Goal: Task Accomplishment & Management: Manage account settings

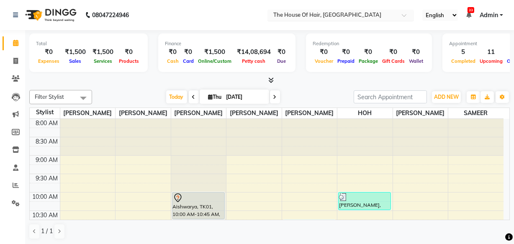
click at [369, 12] on input "text" at bounding box center [332, 16] width 121 height 8
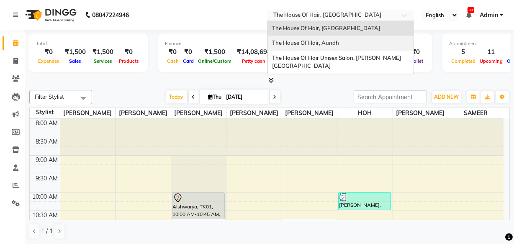
click at [342, 45] on div "The House Of Hair, Aundh" at bounding box center [341, 43] width 146 height 15
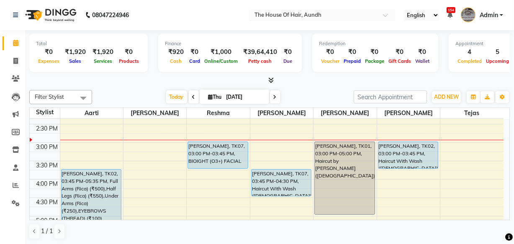
scroll to position [234, 0]
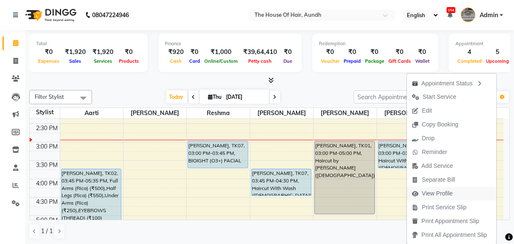
click at [431, 191] on span "View Profile" at bounding box center [437, 193] width 31 height 9
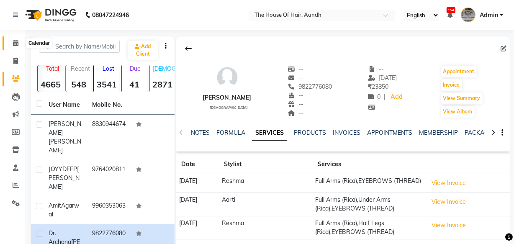
click at [17, 39] on span at bounding box center [15, 44] width 15 height 10
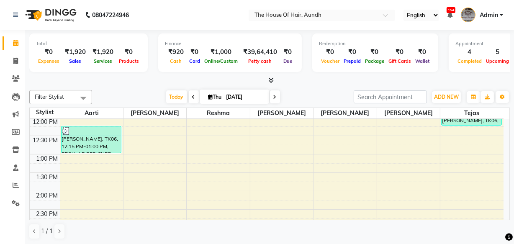
scroll to position [148, 0]
click at [168, 95] on span "Today" at bounding box center [176, 96] width 21 height 13
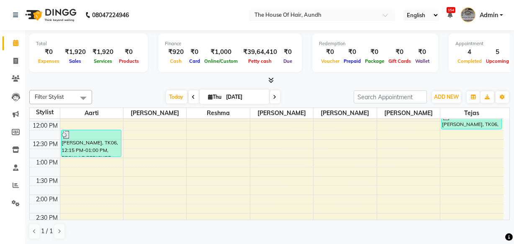
scroll to position [145, 0]
click at [339, 14] on input "text" at bounding box center [313, 16] width 121 height 8
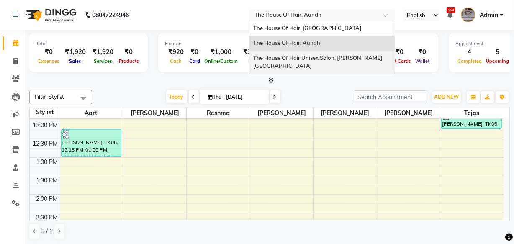
click at [323, 57] on span "The House Of Hair Unisex Salon, [PERSON_NAME][GEOGRAPHIC_DATA]" at bounding box center [317, 61] width 129 height 15
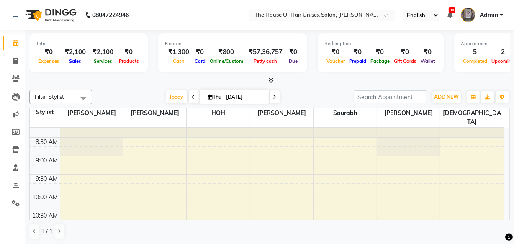
scroll to position [45, 0]
click at [178, 98] on span "Today" at bounding box center [176, 96] width 21 height 13
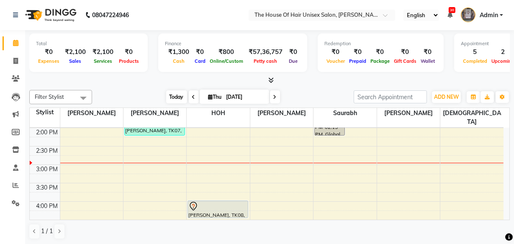
click at [178, 98] on span "Today" at bounding box center [176, 96] width 21 height 13
click at [356, 13] on input "text" at bounding box center [313, 16] width 121 height 8
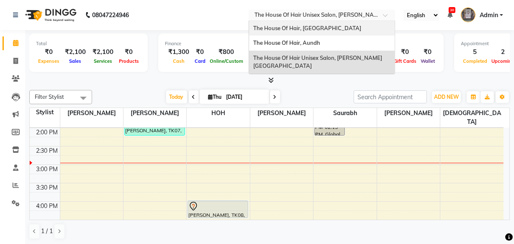
click at [306, 26] on span "The House Of Hair, [GEOGRAPHIC_DATA]" at bounding box center [307, 28] width 108 height 7
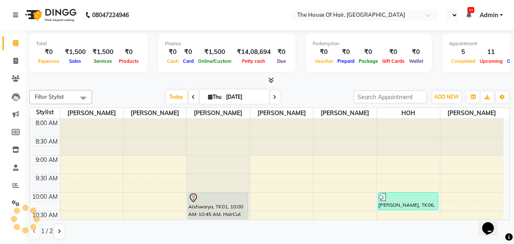
select select "en"
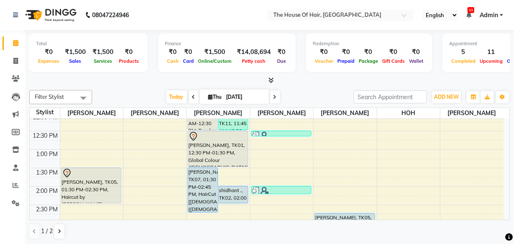
scroll to position [175, 0]
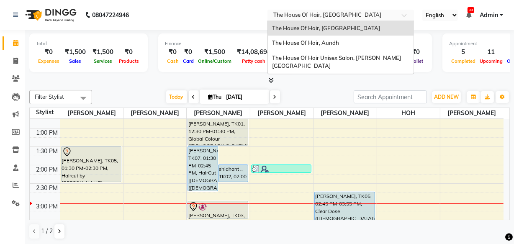
click at [322, 19] on input "text" at bounding box center [332, 16] width 121 height 8
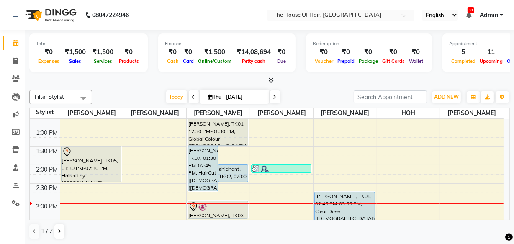
click at [312, 98] on div "Today Thu 04-09-2025" at bounding box center [222, 97] width 253 height 13
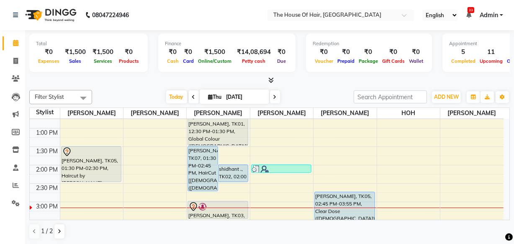
click at [274, 95] on icon at bounding box center [274, 97] width 3 height 5
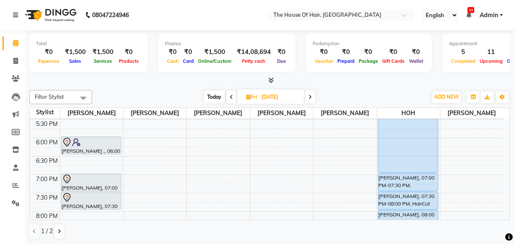
scroll to position [350, 0]
click at [214, 93] on span "Today" at bounding box center [214, 96] width 21 height 13
type input "[DATE]"
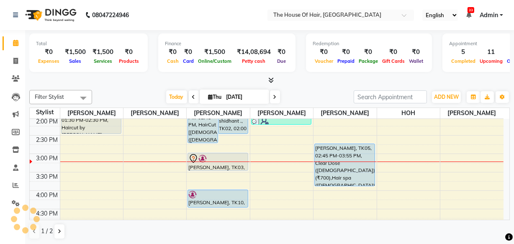
scroll to position [269, 0]
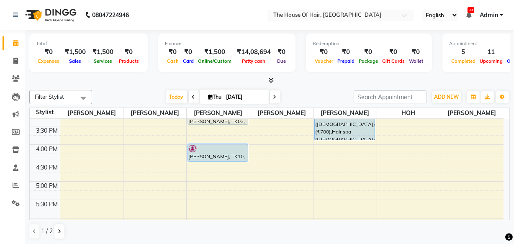
click at [272, 143] on div "8:00 AM 8:30 AM 9:00 AM 9:30 AM 10:00 AM 10:30 AM 11:00 AM 11:30 AM 12:00 PM 12…" at bounding box center [267, 107] width 474 height 515
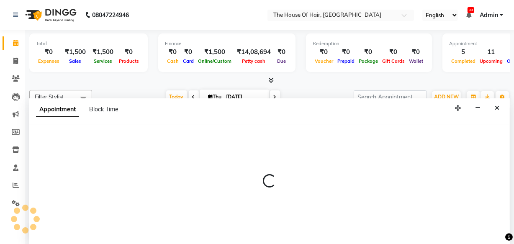
scroll to position [0, 0]
click at [497, 106] on icon "Close" at bounding box center [497, 108] width 5 height 6
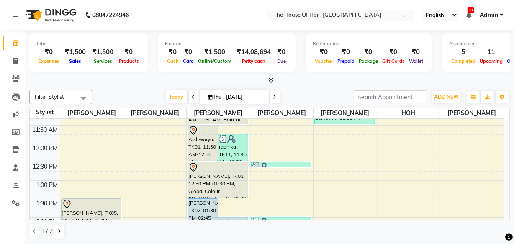
scroll to position [96, 0]
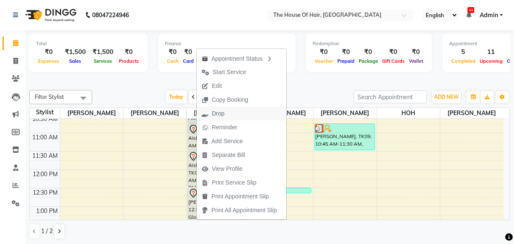
click at [212, 114] on span "Drop" at bounding box center [218, 113] width 13 height 9
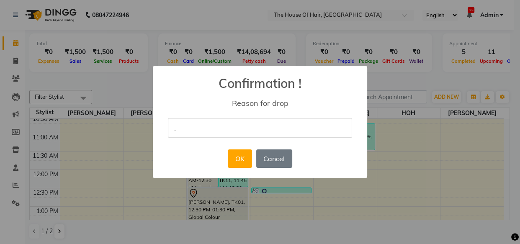
type input "."
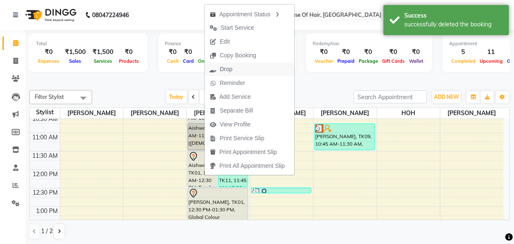
click at [227, 65] on span "Drop" at bounding box center [226, 69] width 13 height 9
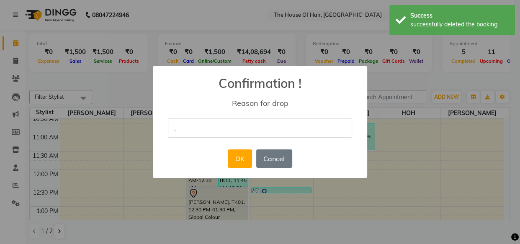
type input "."
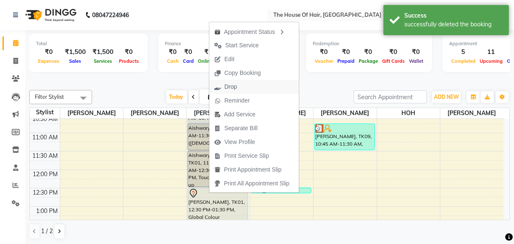
click at [232, 85] on span "Drop" at bounding box center [230, 86] width 13 height 9
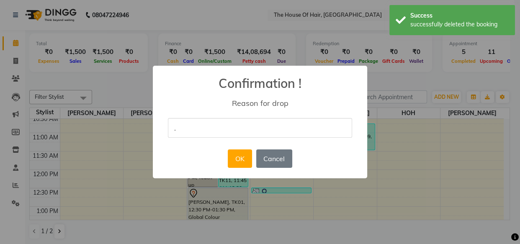
type input "."
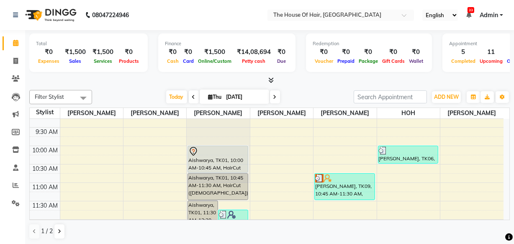
scroll to position [45, 0]
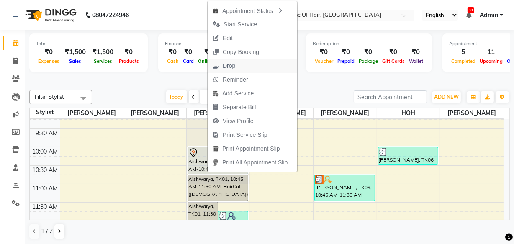
click at [228, 63] on span "Drop" at bounding box center [229, 66] width 13 height 9
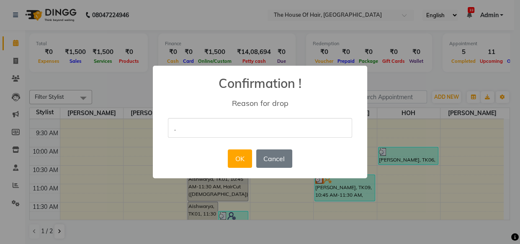
type input "."
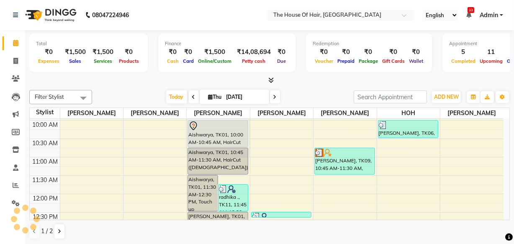
scroll to position [78, 0]
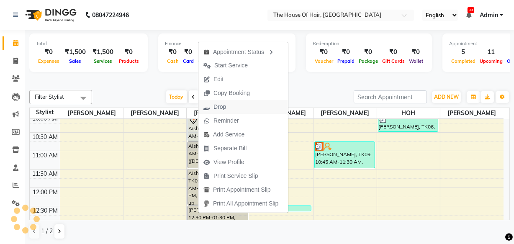
click at [211, 109] on span "Drop" at bounding box center [214, 107] width 33 height 14
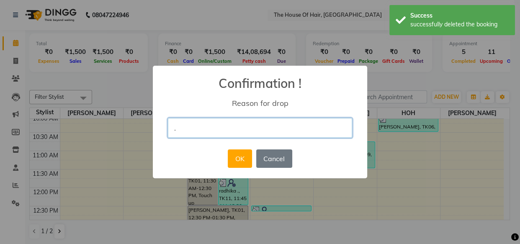
type input "."
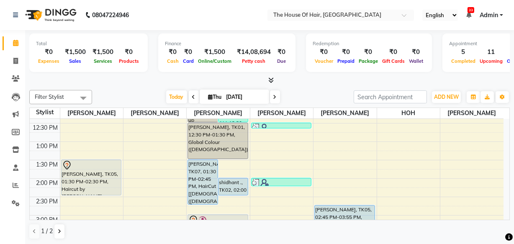
scroll to position [162, 0]
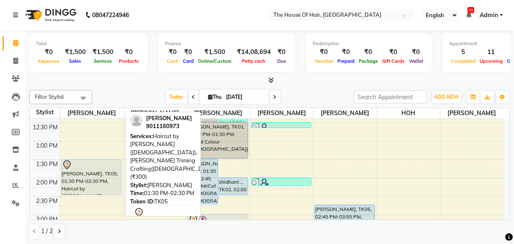
click at [90, 175] on div "[PERSON_NAME], TK05, 01:30 PM-02:30 PM, Haircut by [PERSON_NAME] ([DEMOGRAPHIC_…" at bounding box center [92, 177] width 60 height 35
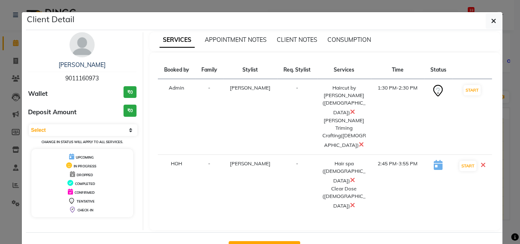
click at [258, 241] on button "Mark Done And Checkout" at bounding box center [265, 247] width 72 height 13
select select "5992"
select select "service"
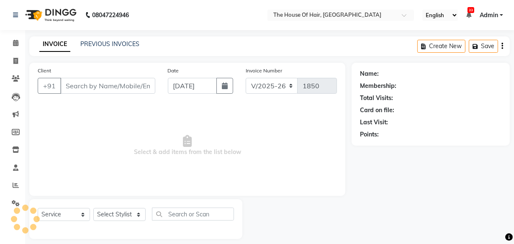
type input "9011160973"
select select "57808"
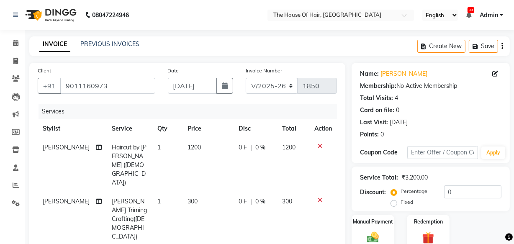
scroll to position [53, 0]
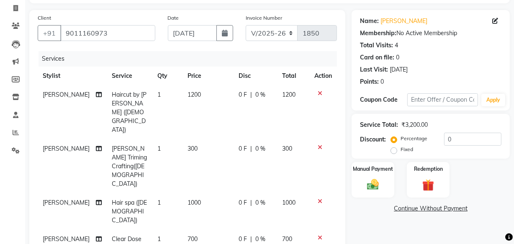
click at [189, 199] on span "1000" at bounding box center [194, 203] width 13 height 8
select select "57808"
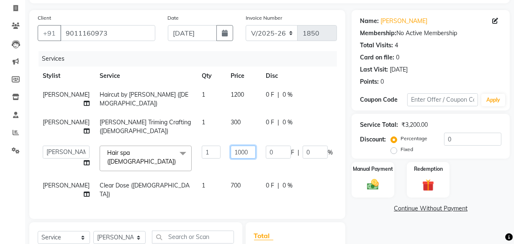
click at [231, 152] on input "1000" at bounding box center [243, 152] width 25 height 13
type input "1200"
click at [213, 181] on tbody "Shubham Haircut by Shubham (Male) 1 1200 0 F | 0 % 1200 Shubham Beard Triming C…" at bounding box center [214, 144] width 352 height 118
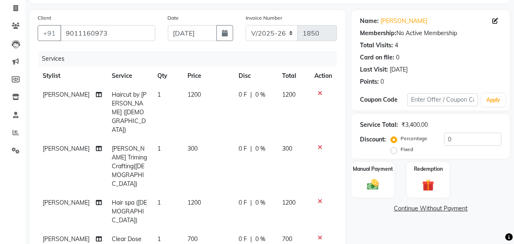
click at [188, 235] on span "700" at bounding box center [193, 239] width 10 height 8
select select "57808"
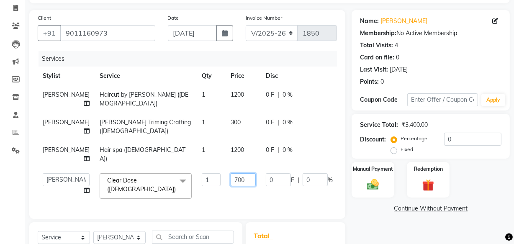
click at [231, 180] on input "700" at bounding box center [243, 179] width 25 height 13
type input "1000"
click at [361, 183] on div "Manual Payment" at bounding box center [373, 179] width 44 height 37
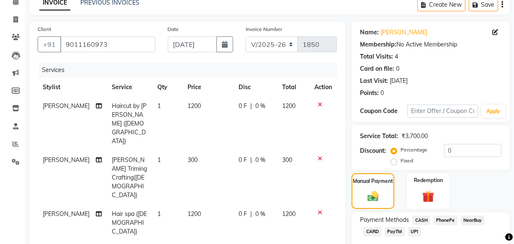
scroll to position [0, 0]
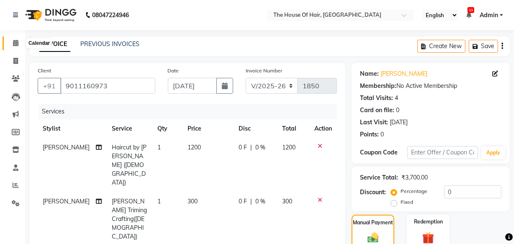
click at [17, 40] on icon at bounding box center [15, 43] width 5 height 6
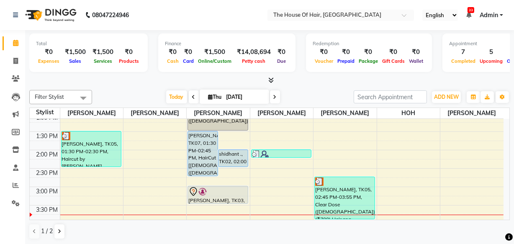
scroll to position [193, 0]
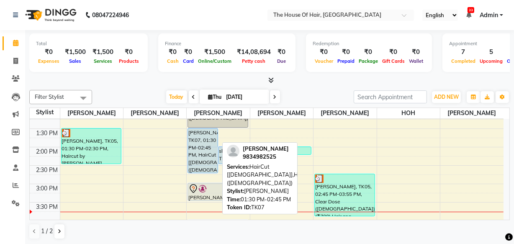
click at [196, 144] on div "[PERSON_NAME], TK07, 01:30 PM-02:45 PM, HairCut [[DEMOGRAPHIC_DATA]],HairCut ([…" at bounding box center [202, 151] width 29 height 44
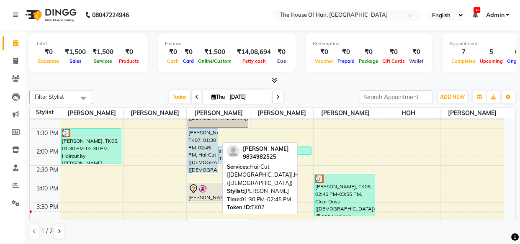
select select "5"
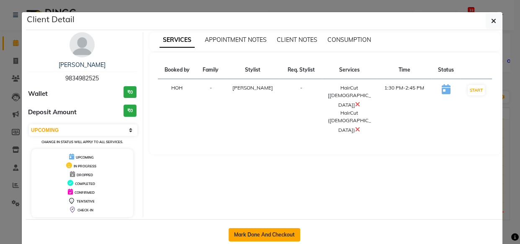
click at [259, 234] on button "Mark Done And Checkout" at bounding box center [265, 234] width 72 height 13
select select "service"
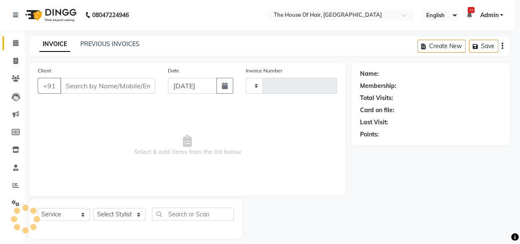
type input "1850"
select select "5992"
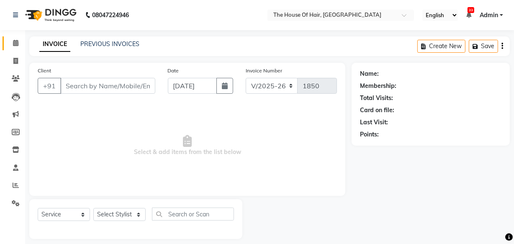
type input "9834982525"
select select "42812"
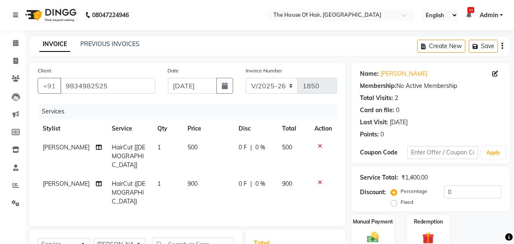
click at [321, 180] on icon at bounding box center [320, 183] width 5 height 6
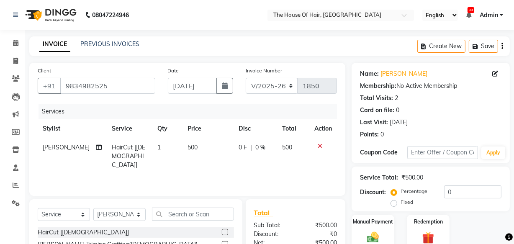
scroll to position [70, 0]
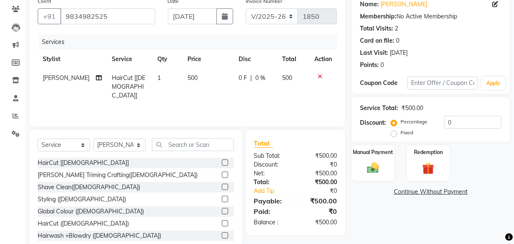
click at [222, 174] on label at bounding box center [225, 175] width 6 height 6
click at [222, 174] on input "checkbox" at bounding box center [224, 175] width 5 height 5
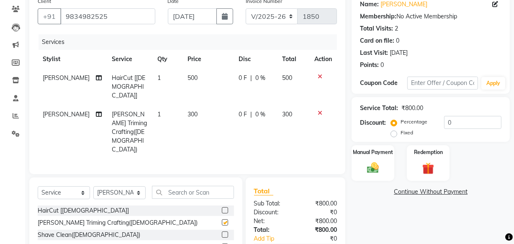
checkbox input "false"
click at [134, 186] on select "Select Stylist Aarohi Ubale Amit Rasal HOH Kanchan Chouhan Kritika navin vaidya…" at bounding box center [119, 192] width 52 height 13
select select "90281"
click at [93, 186] on select "Select Stylist Aarohi Ubale Amit Rasal HOH Kanchan Chouhan Kritika navin vaidya…" at bounding box center [119, 192] width 52 height 13
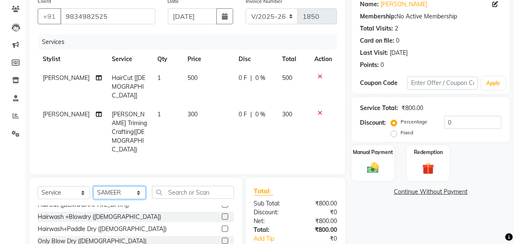
scroll to position [67, 0]
click at [222, 225] on label at bounding box center [225, 228] width 6 height 6
click at [222, 226] on input "checkbox" at bounding box center [224, 228] width 5 height 5
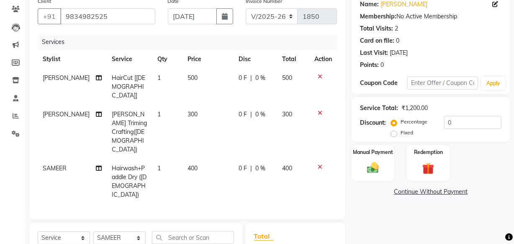
checkbox input "false"
click at [132, 232] on select "Select Stylist Aarohi Ubale Amit Rasal HOH Kanchan Chouhan Kritika navin vaidya…" at bounding box center [119, 238] width 52 height 13
select select "64184"
click at [93, 232] on select "Select Stylist Aarohi Ubale Amit Rasal HOH Kanchan Chouhan Kritika navin vaidya…" at bounding box center [119, 238] width 52 height 13
click at [165, 231] on input "text" at bounding box center [193, 237] width 82 height 13
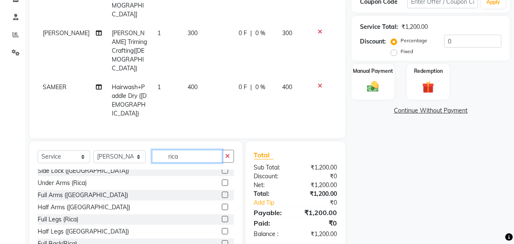
scroll to position [151, 0]
type input "rica"
click at [222, 216] on label at bounding box center [225, 219] width 6 height 6
click at [222, 216] on input "checkbox" at bounding box center [224, 218] width 5 height 5
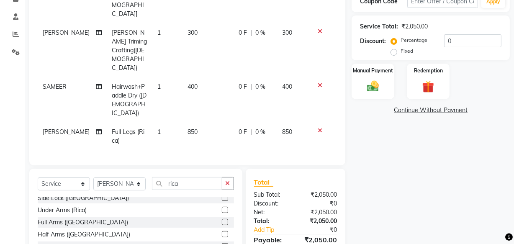
checkbox input "false"
click at [222, 219] on label at bounding box center [225, 222] width 6 height 6
click at [222, 220] on input "checkbox" at bounding box center [224, 222] width 5 height 5
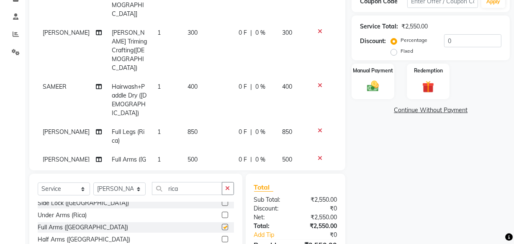
checkbox input "false"
click at [222, 212] on label at bounding box center [225, 215] width 6 height 6
click at [222, 213] on input "checkbox" at bounding box center [224, 215] width 5 height 5
checkbox input "false"
click at [180, 187] on input "rica" at bounding box center [187, 188] width 70 height 13
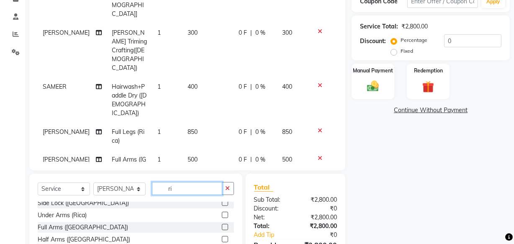
type input "r"
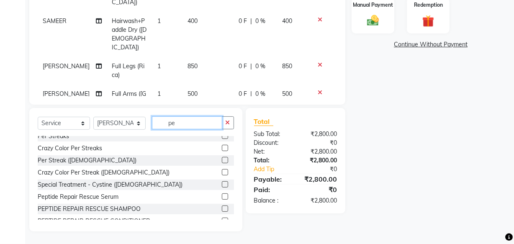
scroll to position [2, 0]
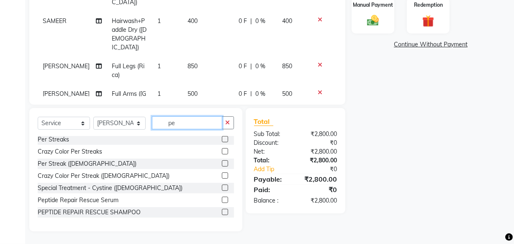
type input "p"
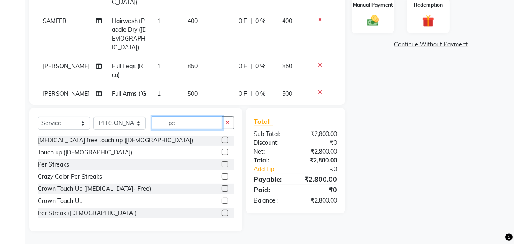
scroll to position [0, 0]
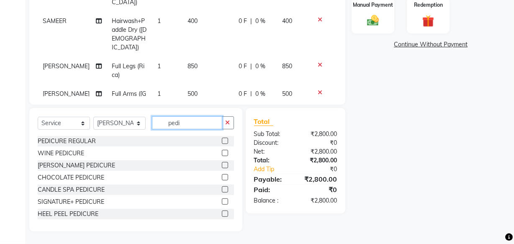
type input "pedi"
click at [222, 139] on label at bounding box center [225, 141] width 6 height 6
click at [222, 139] on input "checkbox" at bounding box center [224, 141] width 5 height 5
checkbox input "false"
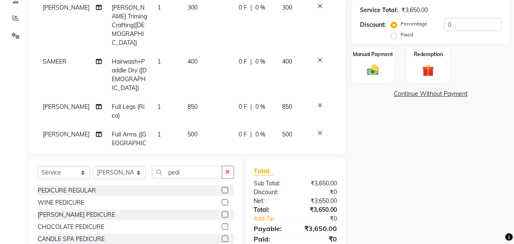
scroll to position [15, 0]
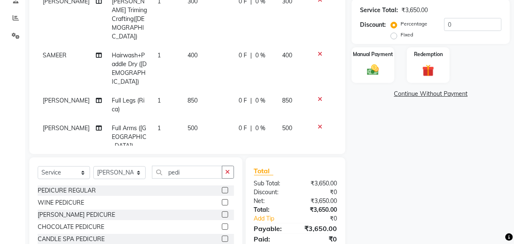
click at [255, 96] on span "0 %" at bounding box center [260, 100] width 10 height 9
select select "64184"
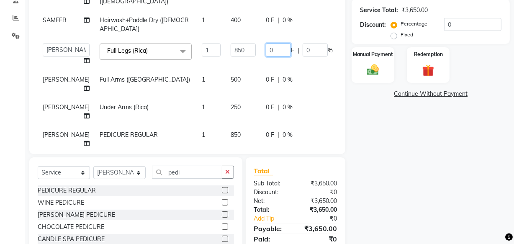
click at [266, 50] on input "0" at bounding box center [278, 50] width 25 height 13
type input "10"
click at [257, 80] on tbody "navin vaidya HairCut [Male] 1 500 0 F | 0 % 500 navin vaidya Beard Triming Craf…" at bounding box center [214, 55] width 352 height 198
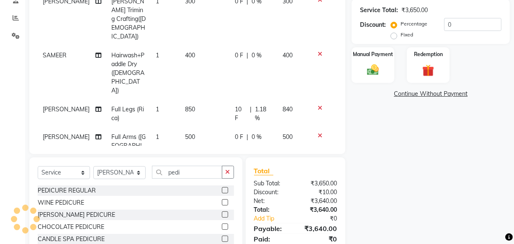
click at [252, 133] on span "0 %" at bounding box center [257, 137] width 10 height 9
select select "64184"
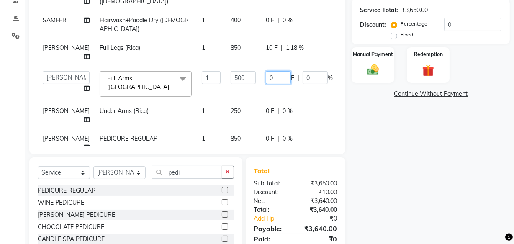
click at [266, 84] on input "0" at bounding box center [278, 77] width 25 height 13
type input "10"
click at [266, 116] on div "0 F | 0 %" at bounding box center [299, 111] width 67 height 9
select select "64184"
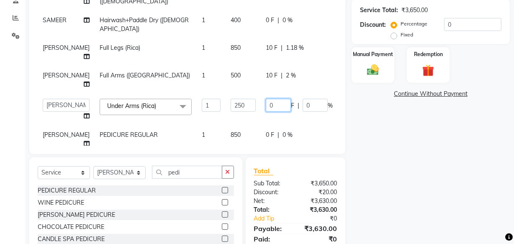
click at [266, 112] on input "0" at bounding box center [278, 105] width 25 height 13
type input "10"
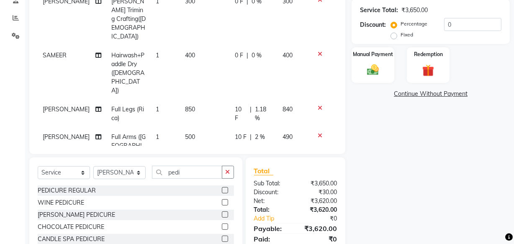
click at [363, 151] on div "Name: Harshada Nerlekar Membership: No Active Membership Total Visits: 2 Card o…" at bounding box center [434, 88] width 165 height 386
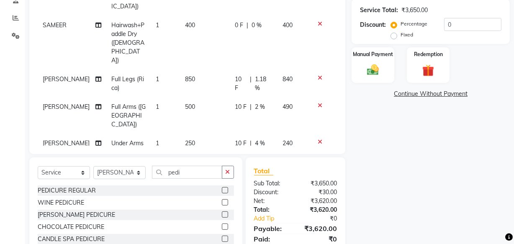
scroll to position [48, 0]
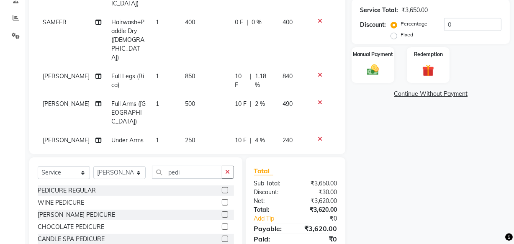
click at [235, 164] on span "0 F" at bounding box center [239, 168] width 8 height 9
select select "64184"
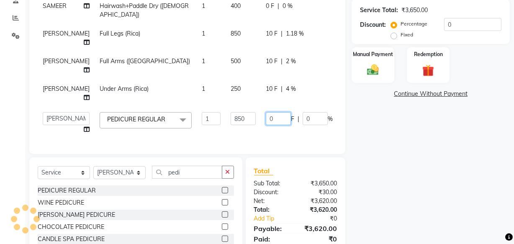
click at [266, 124] on input "0" at bounding box center [278, 118] width 25 height 13
type input "10"
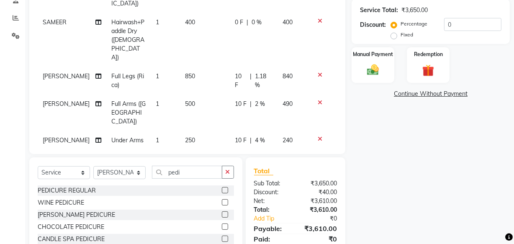
click at [374, 149] on div "Name: Harshada Nerlekar Membership: No Active Membership Total Visits: 2 Card o…" at bounding box center [434, 88] width 165 height 386
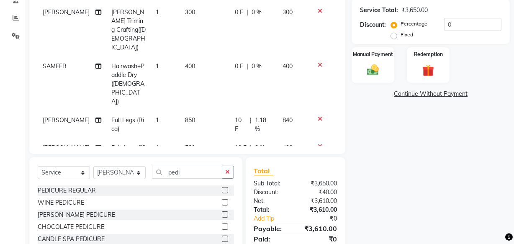
scroll to position [0, 0]
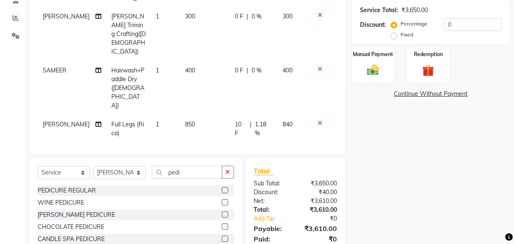
click at [260, 120] on span "1.18 %" at bounding box center [264, 129] width 18 height 18
select select "64184"
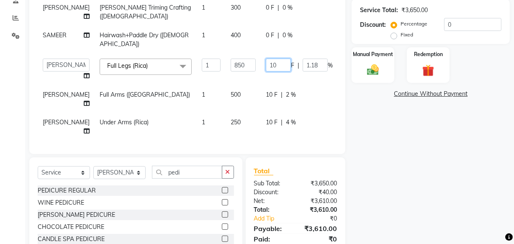
click at [266, 67] on input "10" at bounding box center [278, 65] width 25 height 13
type input "1"
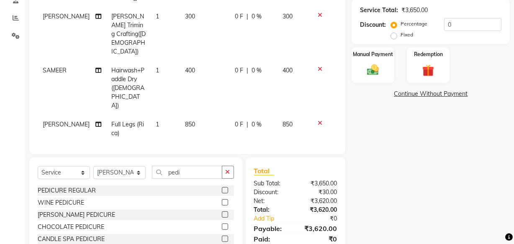
click at [252, 95] on tbody "navin vaidya HairCut [Male] 1 500 0 F | 0 % 500 navin vaidya Beard Triming Craf…" at bounding box center [187, 103] width 299 height 264
click at [235, 148] on span "10 F" at bounding box center [241, 152] width 12 height 9
select select "64184"
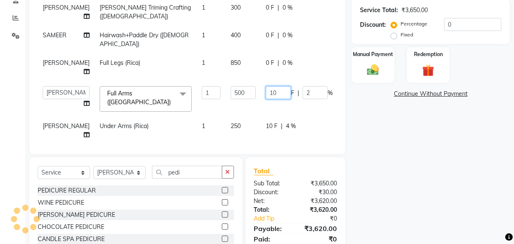
click at [266, 98] on input "10" at bounding box center [278, 92] width 25 height 13
type input "1"
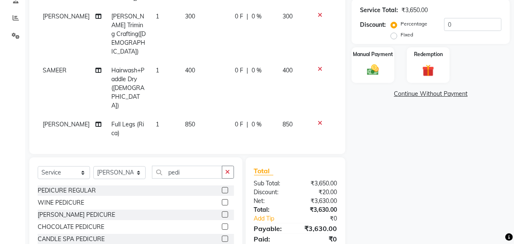
click at [250, 184] on div "10 F | 4 %" at bounding box center [254, 188] width 38 height 9
select select "64184"
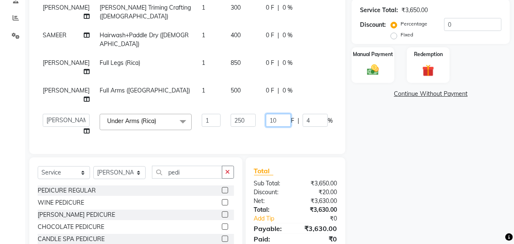
click at [266, 127] on input "10" at bounding box center [278, 120] width 25 height 13
type input "1"
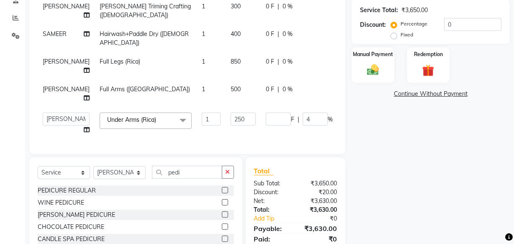
click at [390, 137] on div "Name: Harshada Nerlekar Membership: No Active Membership Total Visits: 2 Card o…" at bounding box center [434, 88] width 165 height 386
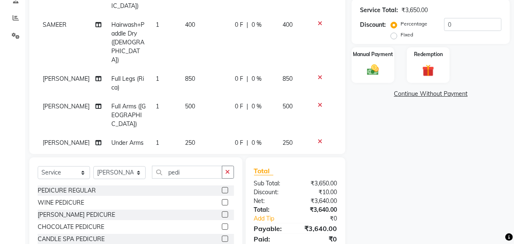
scroll to position [48, 0]
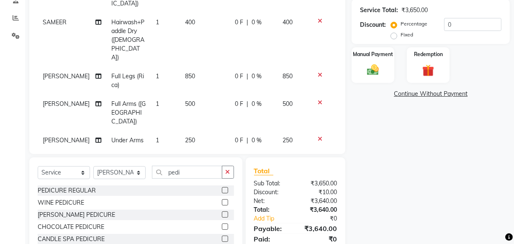
click at [235, 164] on span "10 F" at bounding box center [241, 173] width 12 height 18
select select "64184"
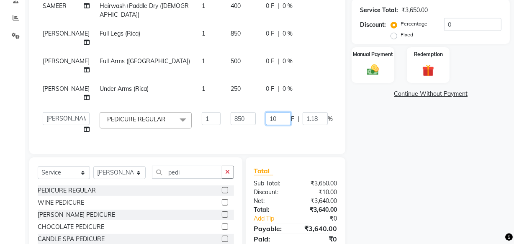
click at [266, 125] on input "10" at bounding box center [278, 118] width 25 height 13
type input "1"
click at [430, 148] on div "Name: Harshada Nerlekar Membership: No Active Membership Total Visits: 2 Card o…" at bounding box center [434, 88] width 165 height 386
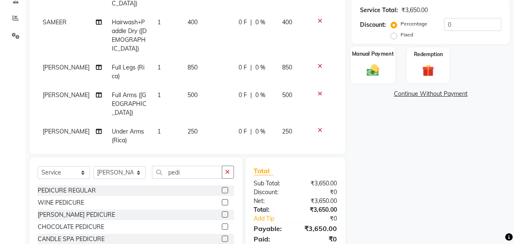
click at [379, 65] on img at bounding box center [373, 70] width 20 height 14
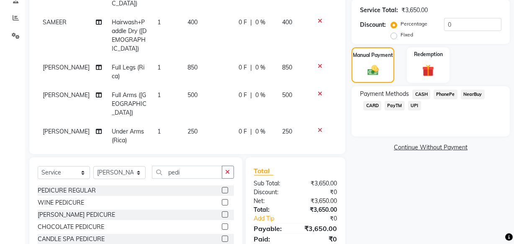
click at [371, 102] on span "CARD" at bounding box center [372, 106] width 18 height 10
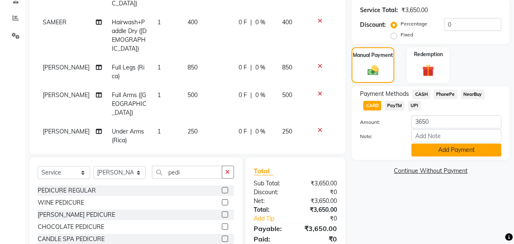
click at [460, 151] on button "Add Payment" at bounding box center [457, 150] width 90 height 13
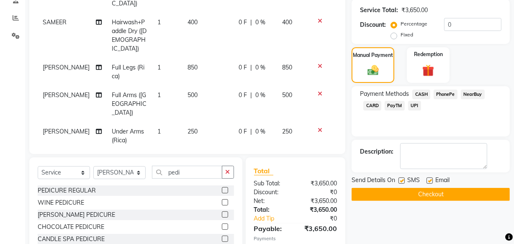
click at [426, 192] on button "Checkout" at bounding box center [431, 194] width 158 height 13
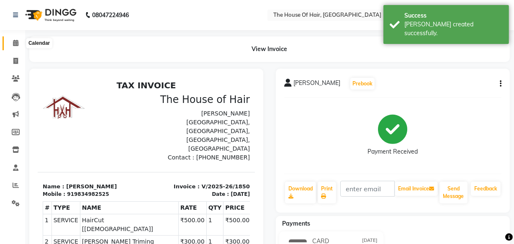
click at [14, 44] on icon at bounding box center [15, 43] width 5 height 6
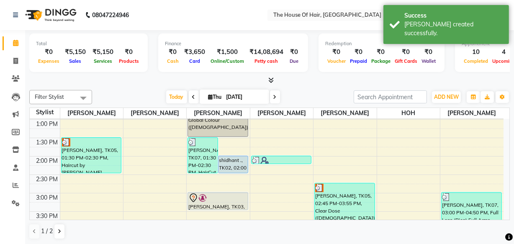
scroll to position [184, 0]
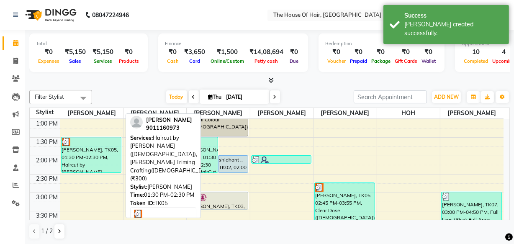
click at [88, 156] on div "[PERSON_NAME], TK05, 01:30 PM-02:30 PM, Haircut by [PERSON_NAME] ([DEMOGRAPHIC_…" at bounding box center [92, 154] width 60 height 35
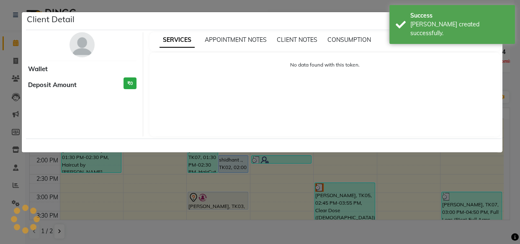
select select "3"
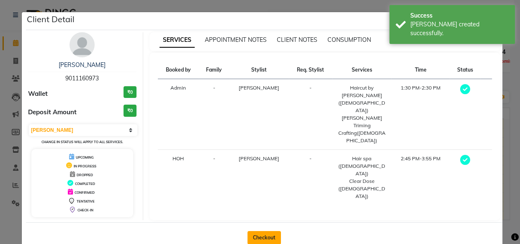
click at [254, 231] on button "Checkout" at bounding box center [263, 237] width 33 height 13
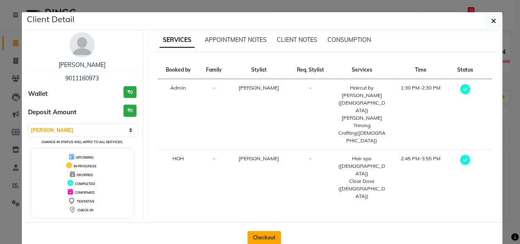
select select "5992"
select select "service"
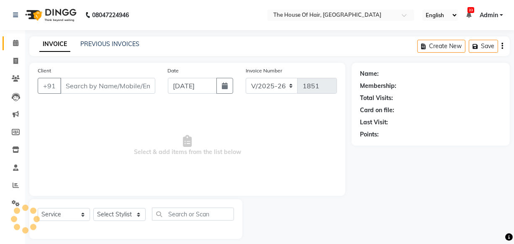
type input "9011160973"
select select "57808"
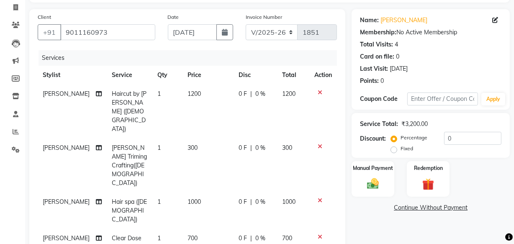
scroll to position [59, 0]
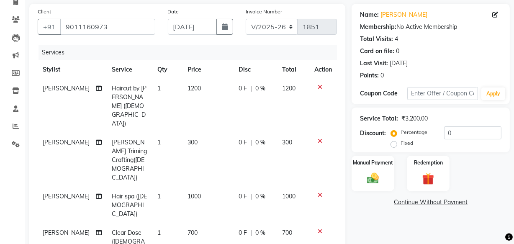
click at [188, 193] on span "1000" at bounding box center [194, 197] width 13 height 8
select select "57808"
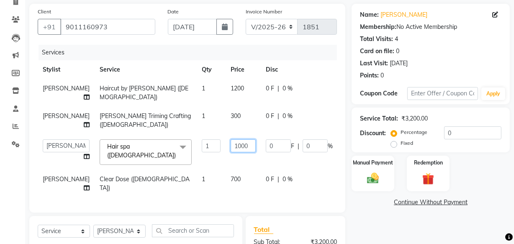
click at [231, 144] on input "1000" at bounding box center [243, 145] width 25 height 13
type input "1200"
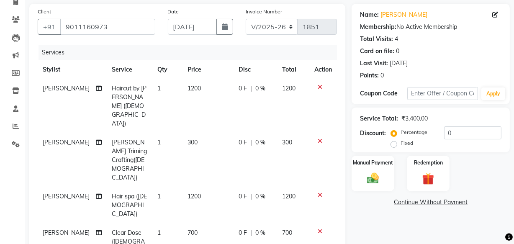
click at [214, 174] on tbody "Shubham Haircut by Shubham (Male) 1 1200 0 F | 0 % 1200 Shubham Beard Triming C…" at bounding box center [187, 174] width 299 height 190
click at [188, 229] on span "700" at bounding box center [193, 233] width 10 height 8
select select "57808"
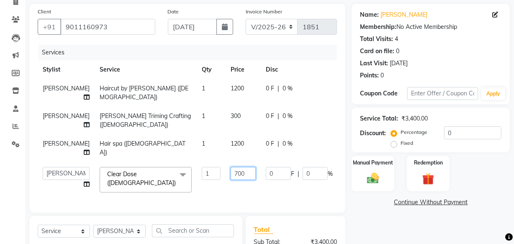
click at [231, 173] on input "700" at bounding box center [243, 173] width 25 height 13
type input "1000"
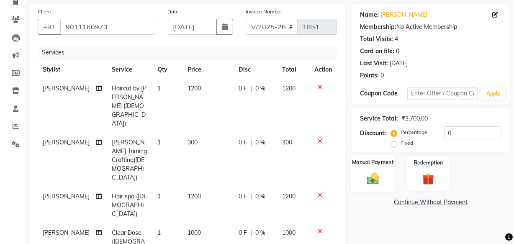
click at [379, 178] on img at bounding box center [373, 178] width 20 height 14
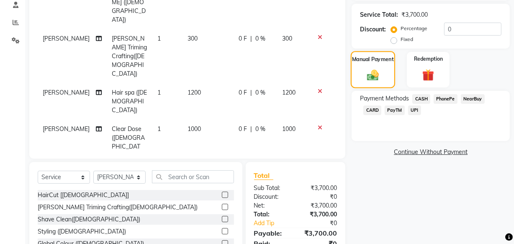
scroll to position [163, 0]
click at [415, 108] on span "UPI" at bounding box center [414, 110] width 13 height 10
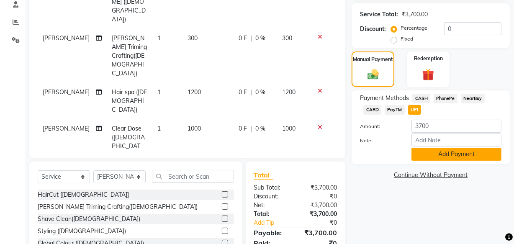
click at [446, 152] on button "Add Payment" at bounding box center [457, 154] width 90 height 13
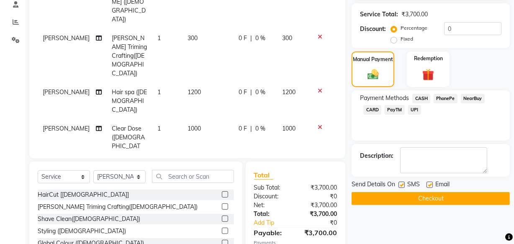
scroll to position [183, 0]
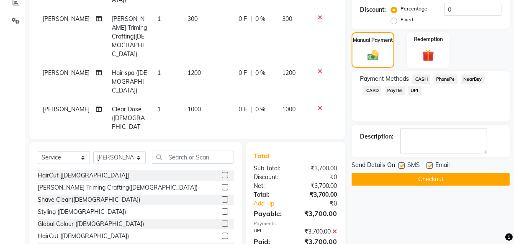
click at [419, 176] on button "Checkout" at bounding box center [431, 179] width 158 height 13
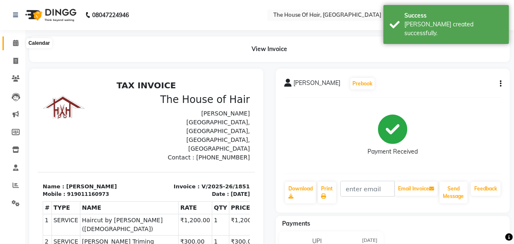
click at [14, 41] on icon at bounding box center [15, 43] width 5 height 6
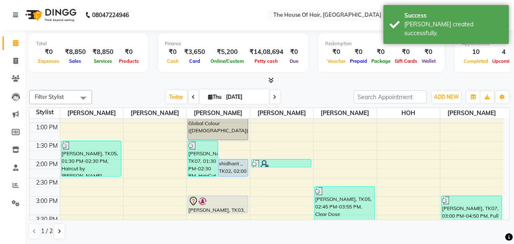
scroll to position [180, 0]
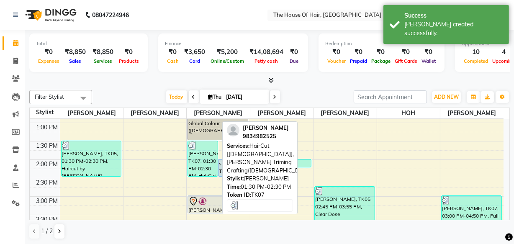
click at [206, 157] on div "Harshada Nerlekar, TK07, 01:30 PM-02:30 PM, HairCut [Male],Beard Triming Crafti…" at bounding box center [202, 158] width 29 height 35
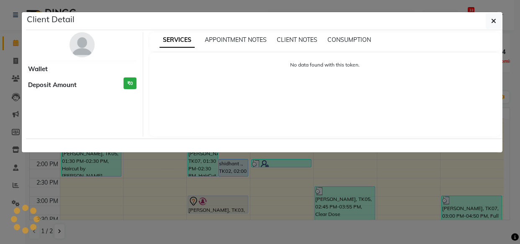
select select "3"
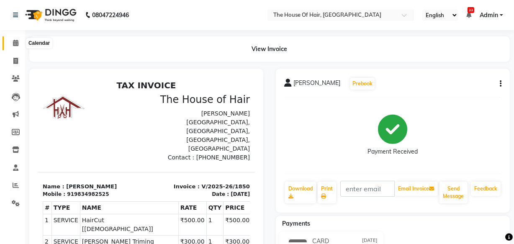
click at [14, 40] on icon at bounding box center [15, 43] width 5 height 6
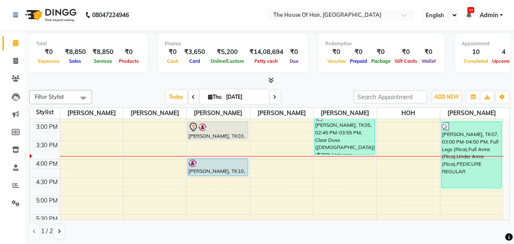
scroll to position [263, 0]
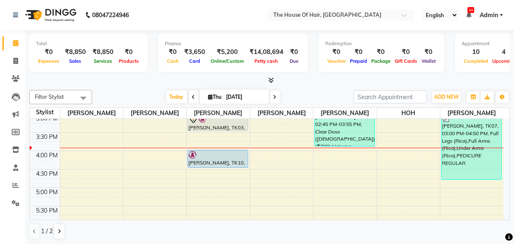
click at [274, 97] on icon at bounding box center [274, 97] width 3 height 5
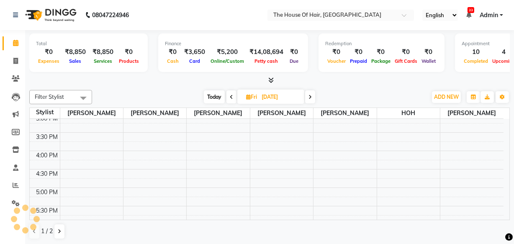
scroll to position [257, 0]
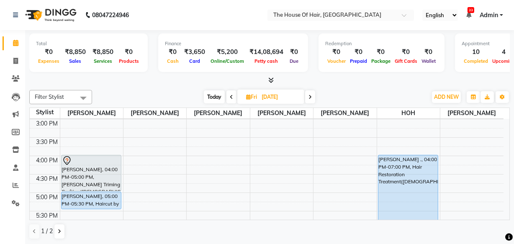
click at [308, 96] on span at bounding box center [310, 96] width 10 height 13
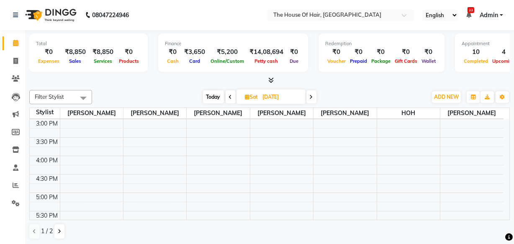
click at [314, 96] on span at bounding box center [311, 96] width 10 height 13
type input "07-09-2025"
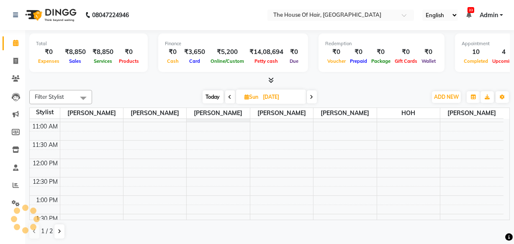
scroll to position [109, 0]
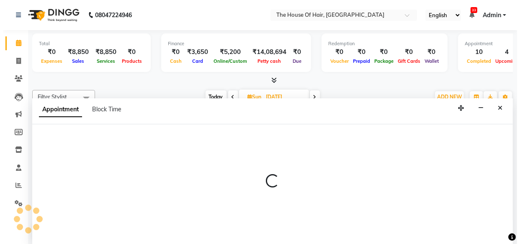
scroll to position [0, 0]
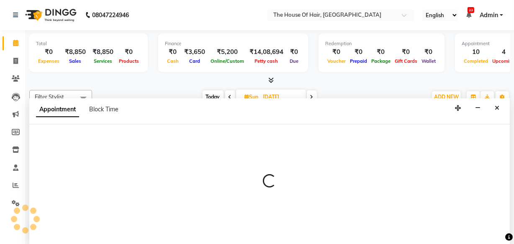
select select "80392"
select select "720"
select select "tentative"
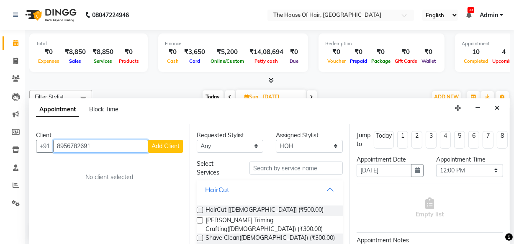
type input "8956782691"
click at [157, 146] on span "Add Client" at bounding box center [166, 146] width 28 height 8
select select "22"
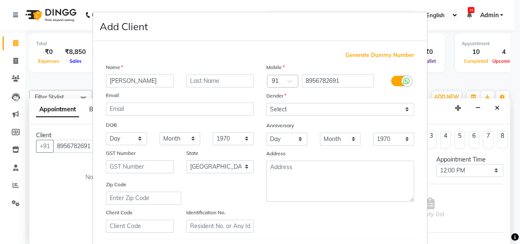
type input "saloni"
click at [221, 81] on input "text" at bounding box center [220, 81] width 68 height 13
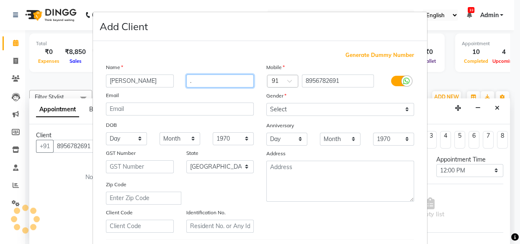
type input "."
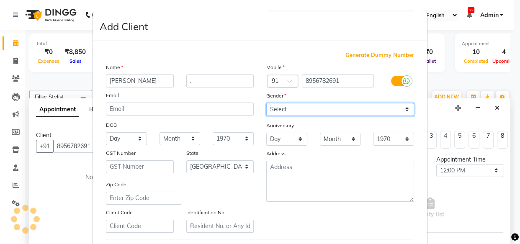
click at [279, 111] on select "Select Male Female Other Prefer Not To Say" at bounding box center [340, 109] width 148 height 13
select select "female"
click at [266, 103] on select "Select Male Female Other Prefer Not To Say" at bounding box center [340, 109] width 148 height 13
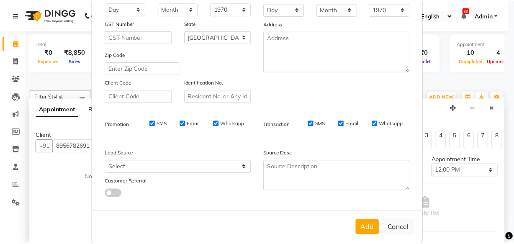
scroll to position [145, 0]
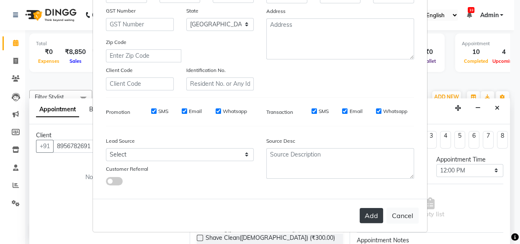
click at [370, 214] on button "Add" at bounding box center [371, 215] width 23 height 15
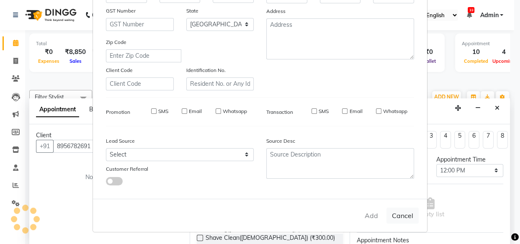
select select
select select "null"
select select
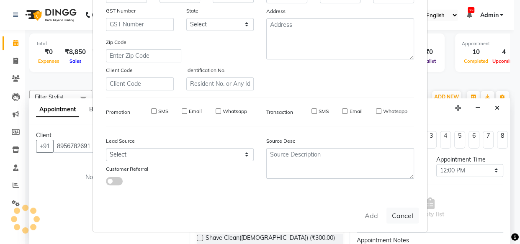
select select
checkbox input "false"
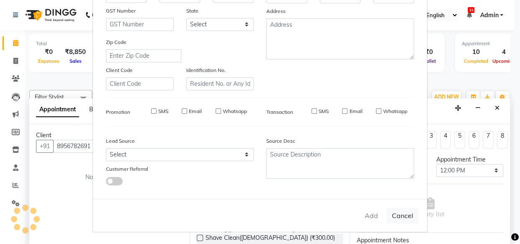
checkbox input "false"
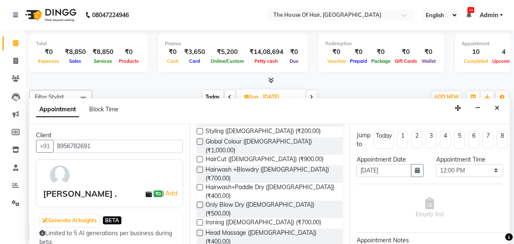
scroll to position [119, 0]
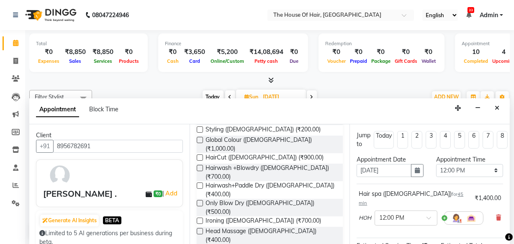
checkbox input "false"
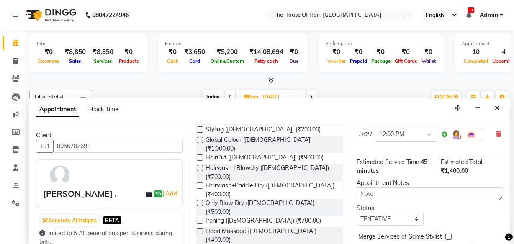
scroll to position [111, 0]
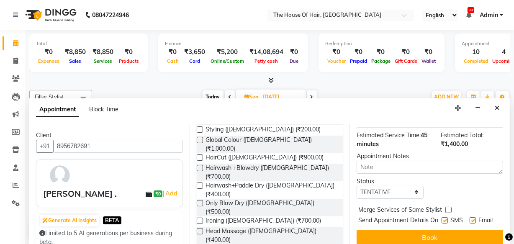
click at [447, 207] on label at bounding box center [448, 210] width 6 height 6
click at [447, 208] on input "checkbox" at bounding box center [447, 210] width 5 height 5
checkbox input "true"
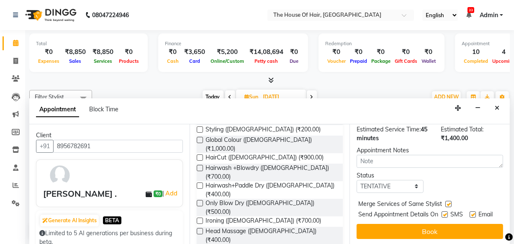
scroll to position [121, 0]
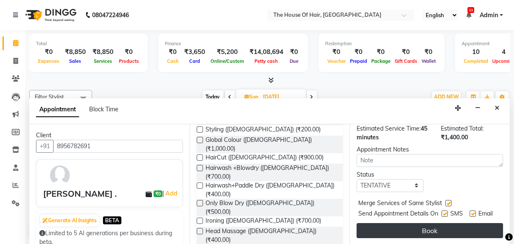
click at [424, 224] on button "Book" at bounding box center [430, 230] width 147 height 15
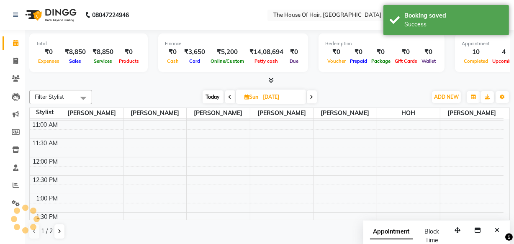
scroll to position [0, 0]
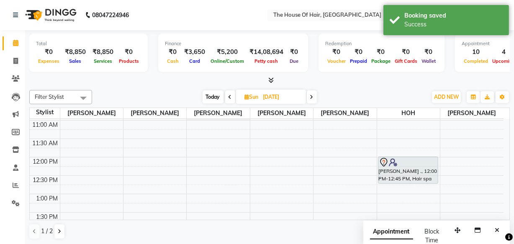
click at [211, 95] on span "Today" at bounding box center [213, 96] width 21 height 13
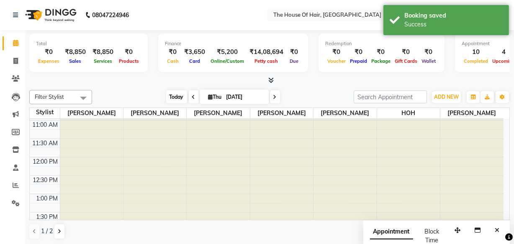
type input "[DATE]"
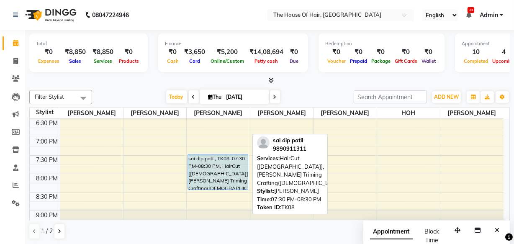
scroll to position [412, 0]
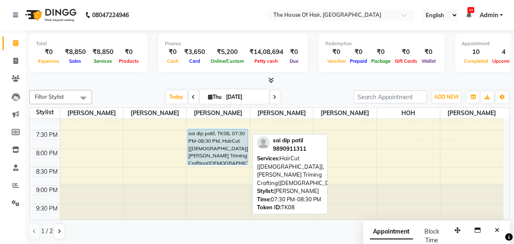
click at [210, 187] on div at bounding box center [218, 202] width 63 height 36
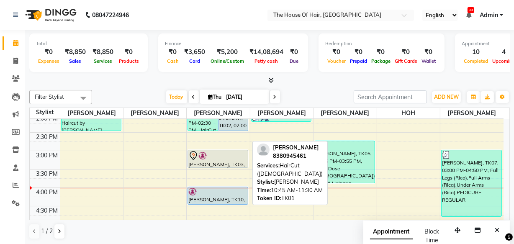
scroll to position [226, 0]
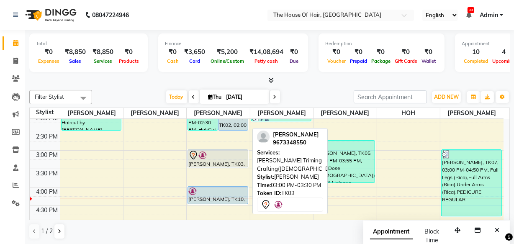
click at [218, 161] on div "[PERSON_NAME], TK03, 03:00 PM-03:30 PM, [PERSON_NAME] Triming Crafting([DEMOGRA…" at bounding box center [218, 158] width 60 height 17
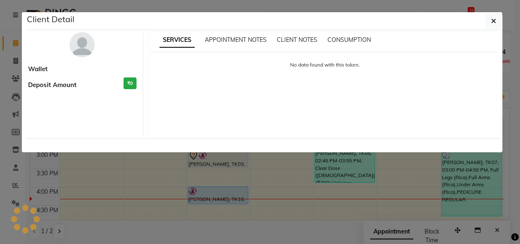
select select "7"
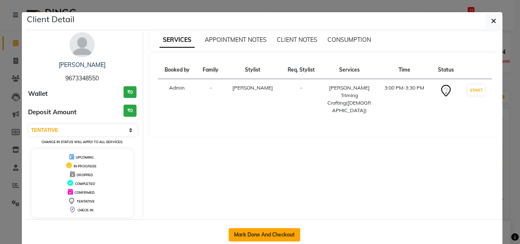
click at [268, 236] on button "Mark Done And Checkout" at bounding box center [265, 234] width 72 height 13
select select "service"
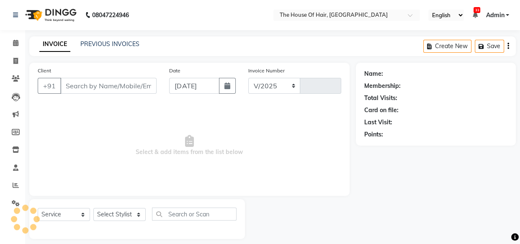
select select "5992"
type input "1852"
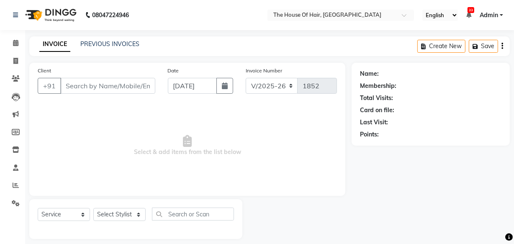
type input "9673348550"
select select "42812"
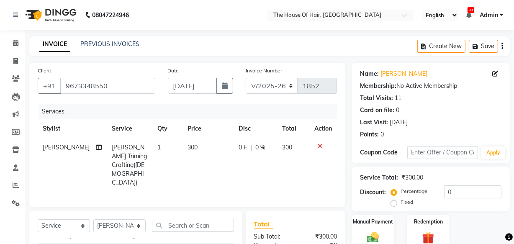
scroll to position [780, 0]
click at [55, 244] on div "Clear Dose (Male)" at bounding box center [88, 248] width 100 height 9
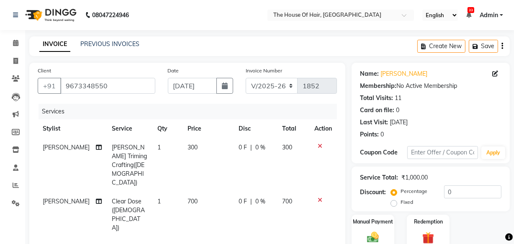
checkbox input "false"
click at [188, 198] on span "700" at bounding box center [193, 202] width 10 height 8
select select "42812"
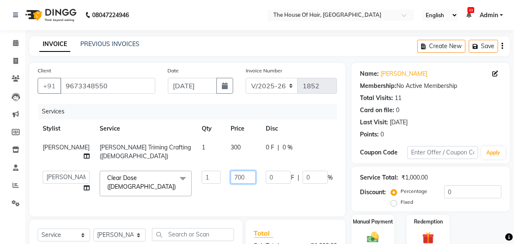
click at [231, 184] on input "700" at bounding box center [243, 177] width 25 height 13
type input "7"
type input "1000"
click at [372, 238] on img at bounding box center [373, 237] width 20 height 14
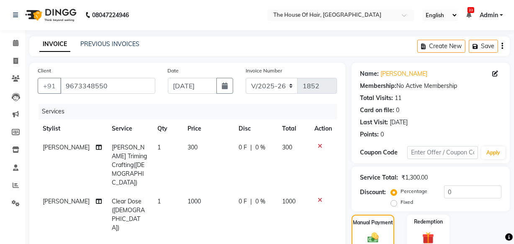
scroll to position [68, 0]
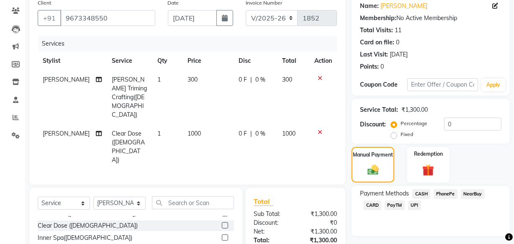
click at [417, 206] on span "UPI" at bounding box center [414, 206] width 13 height 10
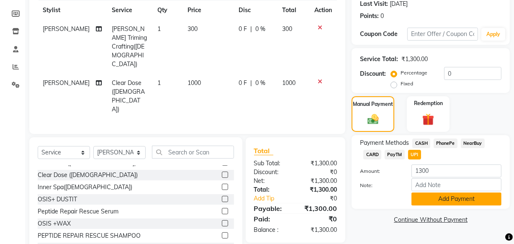
click at [428, 196] on button "Add Payment" at bounding box center [457, 199] width 90 height 13
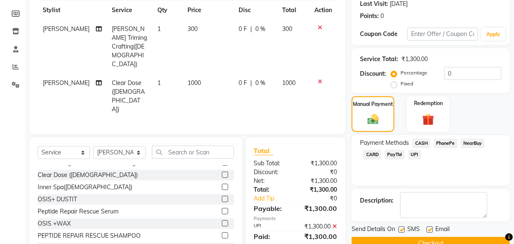
scroll to position [136, 0]
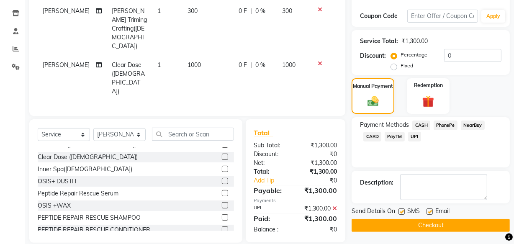
click at [395, 222] on button "Checkout" at bounding box center [431, 225] width 158 height 13
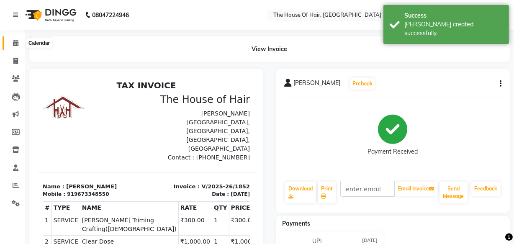
click at [13, 44] on icon at bounding box center [15, 43] width 5 height 6
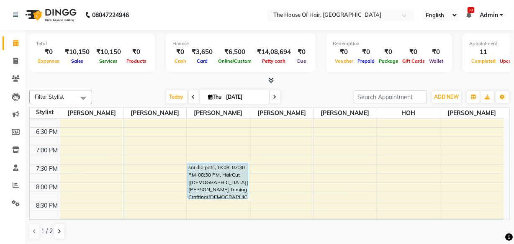
scroll to position [379, 0]
click at [13, 80] on icon at bounding box center [16, 78] width 8 height 6
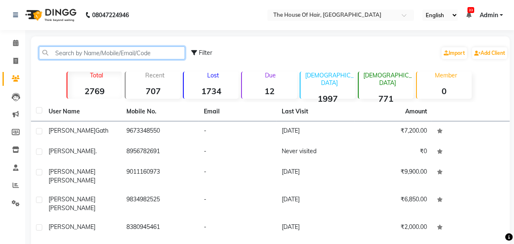
click at [64, 52] on input "text" at bounding box center [112, 52] width 146 height 13
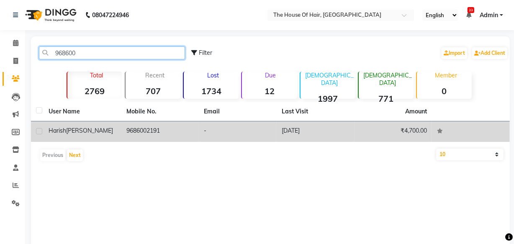
type input "968600"
click at [94, 130] on div "Harish Giri" at bounding box center [83, 130] width 68 height 9
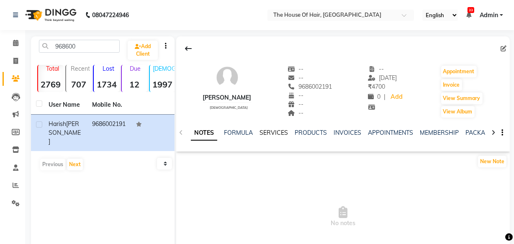
click at [272, 134] on link "SERVICES" at bounding box center [274, 133] width 28 height 8
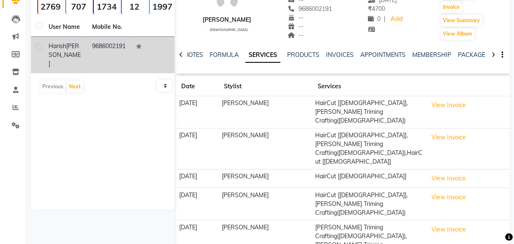
scroll to position [14, 0]
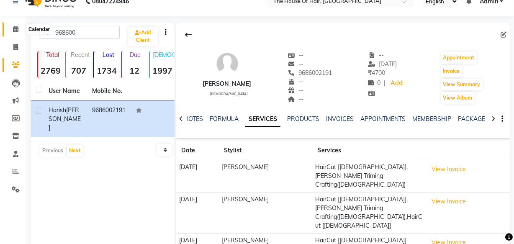
click at [17, 27] on icon at bounding box center [15, 29] width 5 height 6
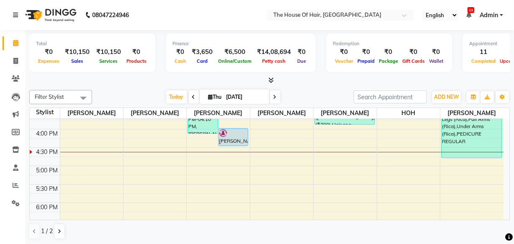
click at [345, 175] on div "8:00 AM 8:30 AM 9:00 AM 9:30 AM 10:00 AM 10:30 AM 11:00 AM 11:30 AM 12:00 PM 12…" at bounding box center [267, 92] width 474 height 515
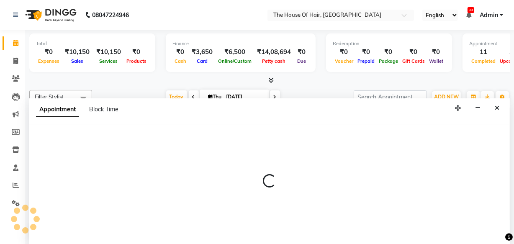
scroll to position [272, 0]
click at [340, 178] on div at bounding box center [269, 184] width 481 height 121
select select "57808"
select select "tentative"
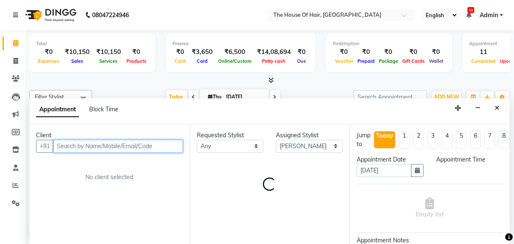
select select "1020"
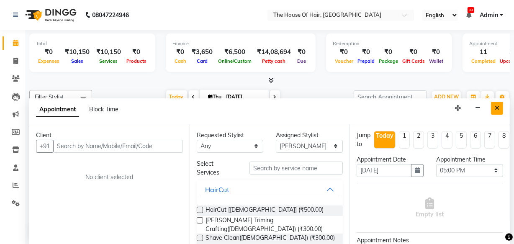
click at [495, 103] on button "Close" at bounding box center [497, 108] width 12 height 13
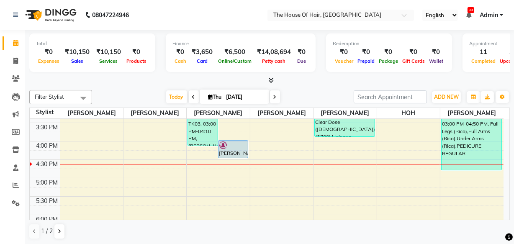
click at [322, 173] on div "8:00 AM 8:30 AM 9:00 AM 9:30 AM 10:00 AM 10:30 AM 11:00 AM 11:30 AM 12:00 PM 12…" at bounding box center [267, 104] width 474 height 515
select select "57808"
select select "tentative"
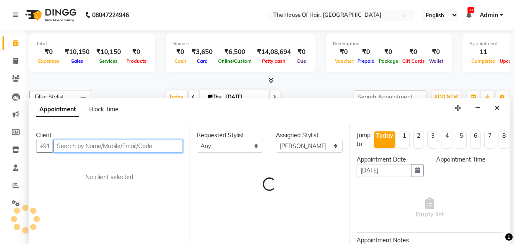
select select "1005"
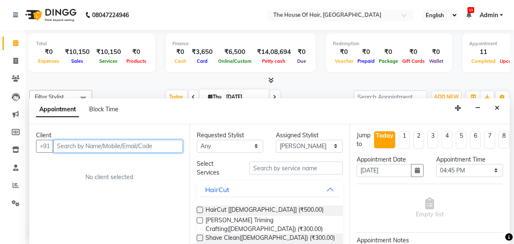
click at [59, 146] on input "text" at bounding box center [118, 146] width 130 height 13
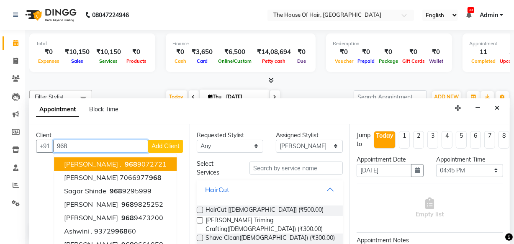
click at [67, 146] on input "968" at bounding box center [100, 146] width 95 height 13
click at [69, 147] on input "968" at bounding box center [100, 146] width 95 height 13
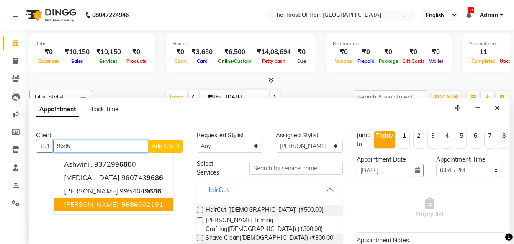
click at [91, 209] on button "Harish Giri 9686 002191" at bounding box center [113, 204] width 119 height 13
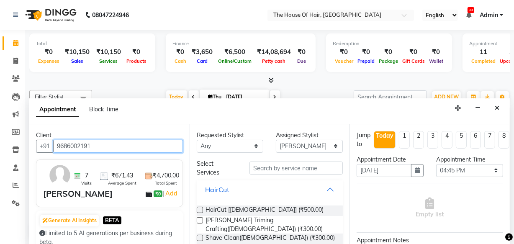
type input "9686002191"
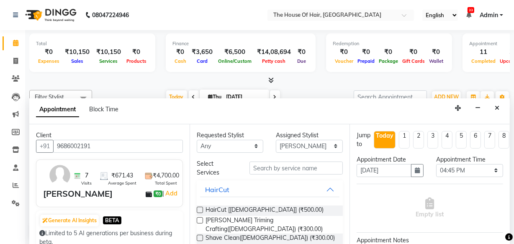
click at [198, 209] on label at bounding box center [200, 210] width 6 height 6
click at [198, 209] on input "checkbox" at bounding box center [199, 210] width 5 height 5
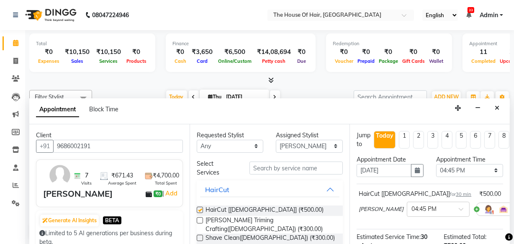
checkbox input "false"
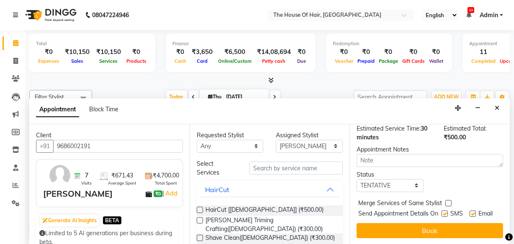
scroll to position [116, 0]
click at [448, 200] on label at bounding box center [448, 203] width 6 height 6
click at [448, 201] on input "checkbox" at bounding box center [447, 203] width 5 height 5
checkbox input "true"
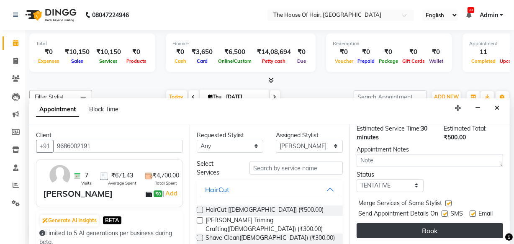
click at [422, 233] on button "Book" at bounding box center [430, 230] width 147 height 15
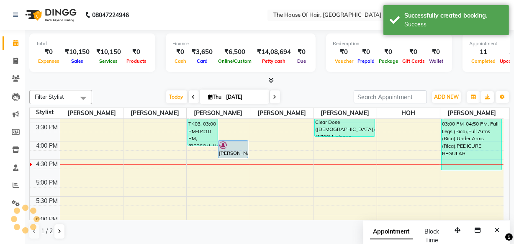
scroll to position [0, 0]
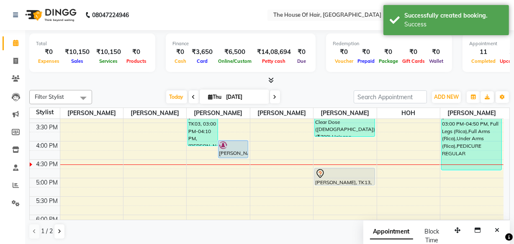
click at [194, 165] on div "8:00 AM 8:30 AM 9:00 AM 9:30 AM 10:00 AM 10:30 AM 11:00 AM 11:30 AM 12:00 PM 12…" at bounding box center [267, 104] width 474 height 515
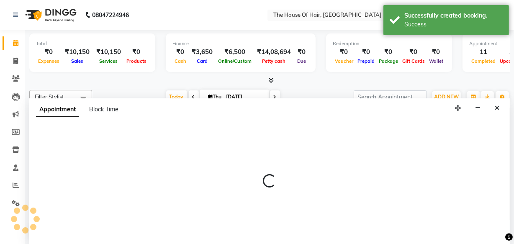
select select "42812"
select select "990"
select select "tentative"
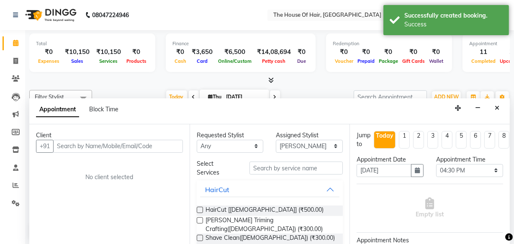
click at [63, 146] on input "text" at bounding box center [118, 146] width 130 height 13
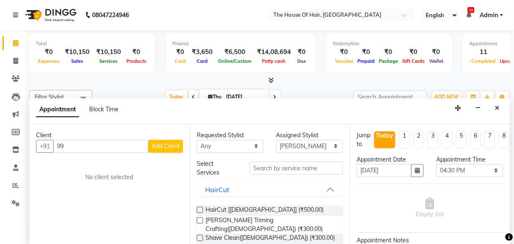
type input "9"
type input "+"
type input "3"
click at [498, 109] on icon "Close" at bounding box center [497, 108] width 5 height 6
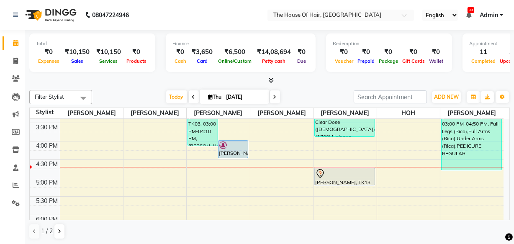
click at [453, 5] on nav "08047224946 Select Location × The House Of Hair, Paud Road English ENGLISH Espa…" at bounding box center [257, 15] width 514 height 30
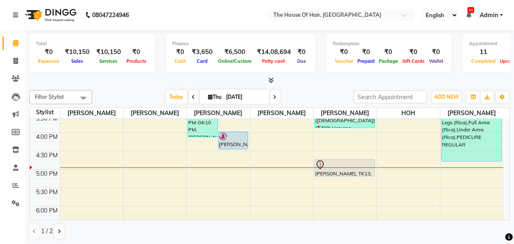
scroll to position [252, 0]
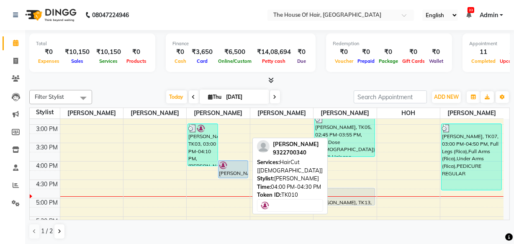
click at [237, 166] on div at bounding box center [233, 165] width 28 height 8
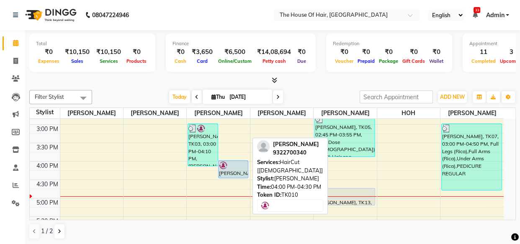
select select "5"
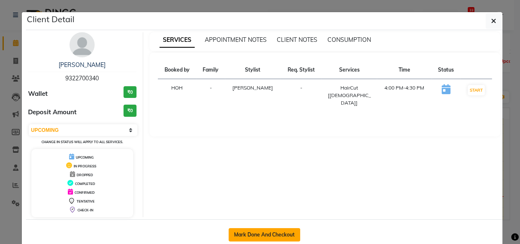
click at [254, 232] on button "Mark Done And Checkout" at bounding box center [265, 234] width 72 height 13
select select "5992"
select select "service"
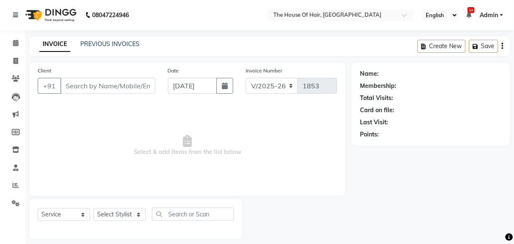
type input "9322700340"
select select "42812"
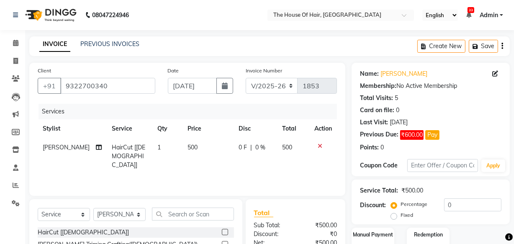
scroll to position [92, 0]
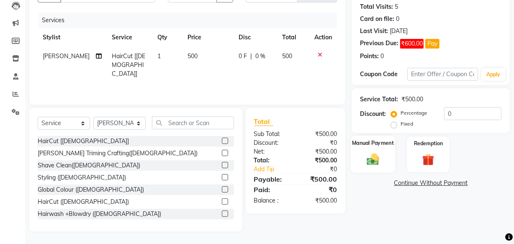
click at [378, 150] on div "Manual Payment" at bounding box center [373, 154] width 44 height 37
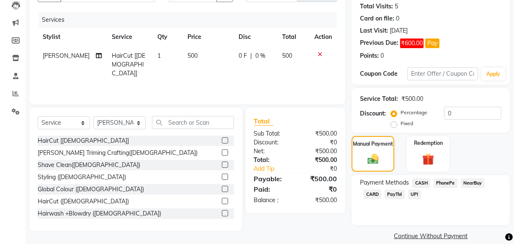
click at [414, 191] on span "UPI" at bounding box center [414, 195] width 13 height 10
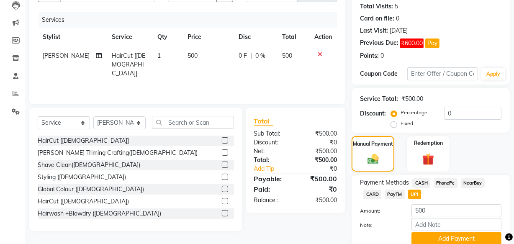
scroll to position [126, 0]
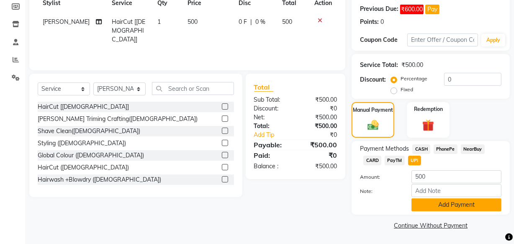
click at [437, 206] on button "Add Payment" at bounding box center [457, 204] width 90 height 13
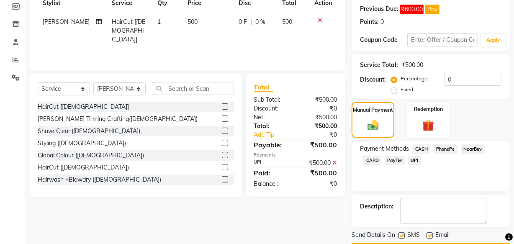
scroll to position [149, 0]
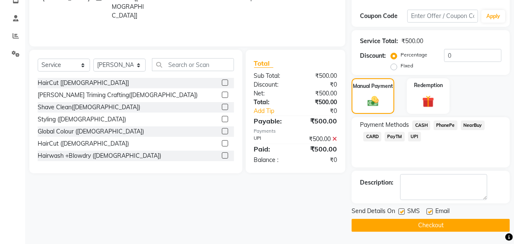
click at [419, 227] on button "Checkout" at bounding box center [431, 225] width 158 height 13
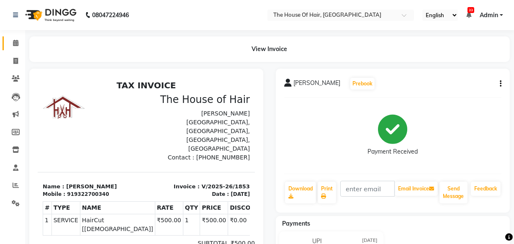
drag, startPoint x: 419, startPoint y: 227, endPoint x: 15, endPoint y: 44, distance: 443.9
click at [15, 44] on icon at bounding box center [15, 43] width 5 height 6
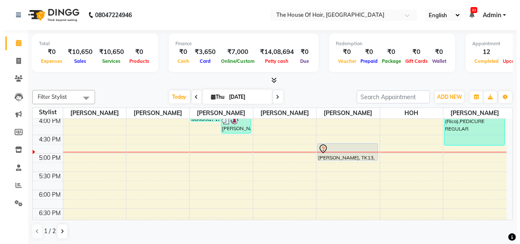
scroll to position [297, 0]
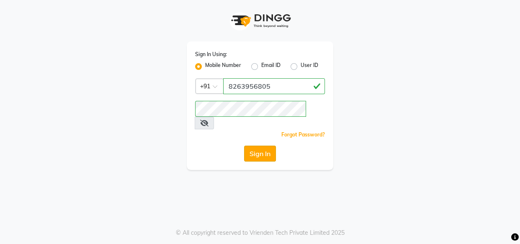
click at [263, 146] on button "Sign In" at bounding box center [260, 154] width 32 height 16
